Goal: Information Seeking & Learning: Understand process/instructions

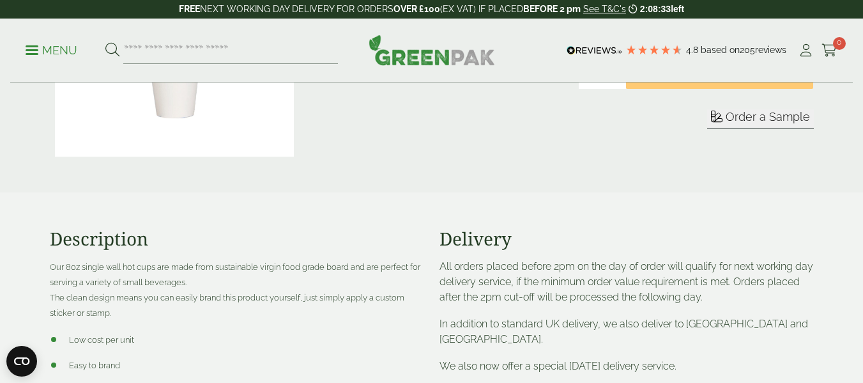
scroll to position [385, 0]
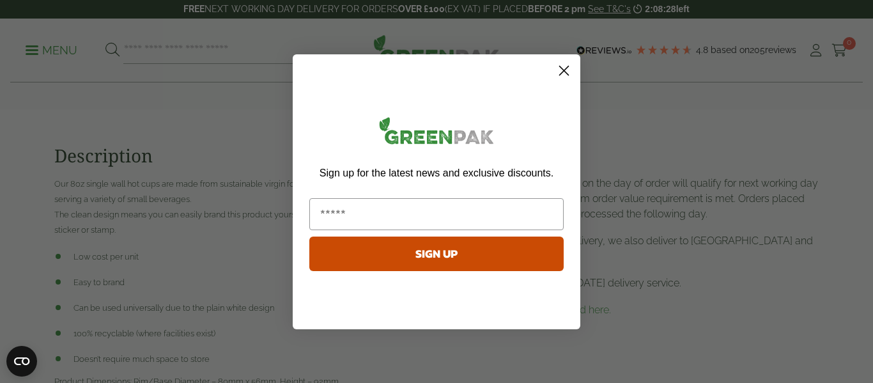
click at [565, 71] on icon "Close dialog" at bounding box center [564, 70] width 9 height 9
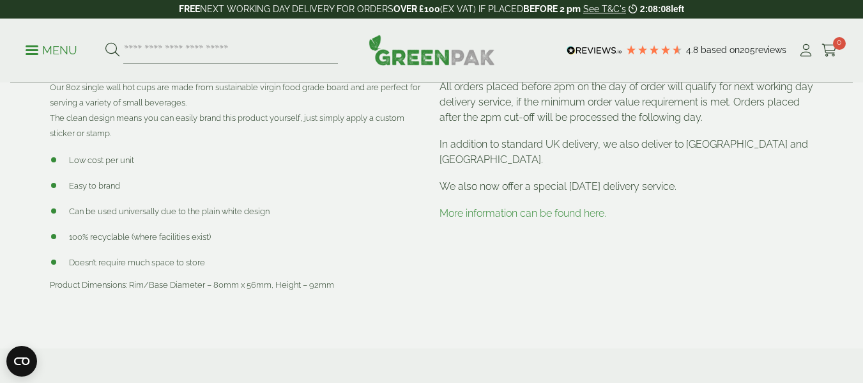
scroll to position [503, 0]
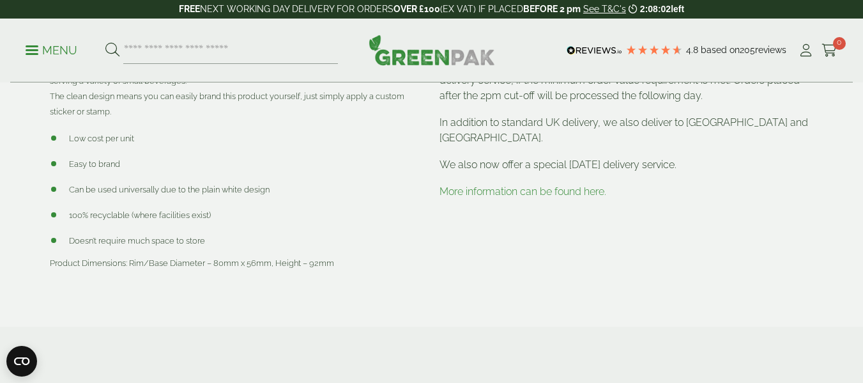
click at [553, 192] on link "More information can be found here." at bounding box center [523, 191] width 167 height 12
